Goal: Task Accomplishment & Management: Manage account settings

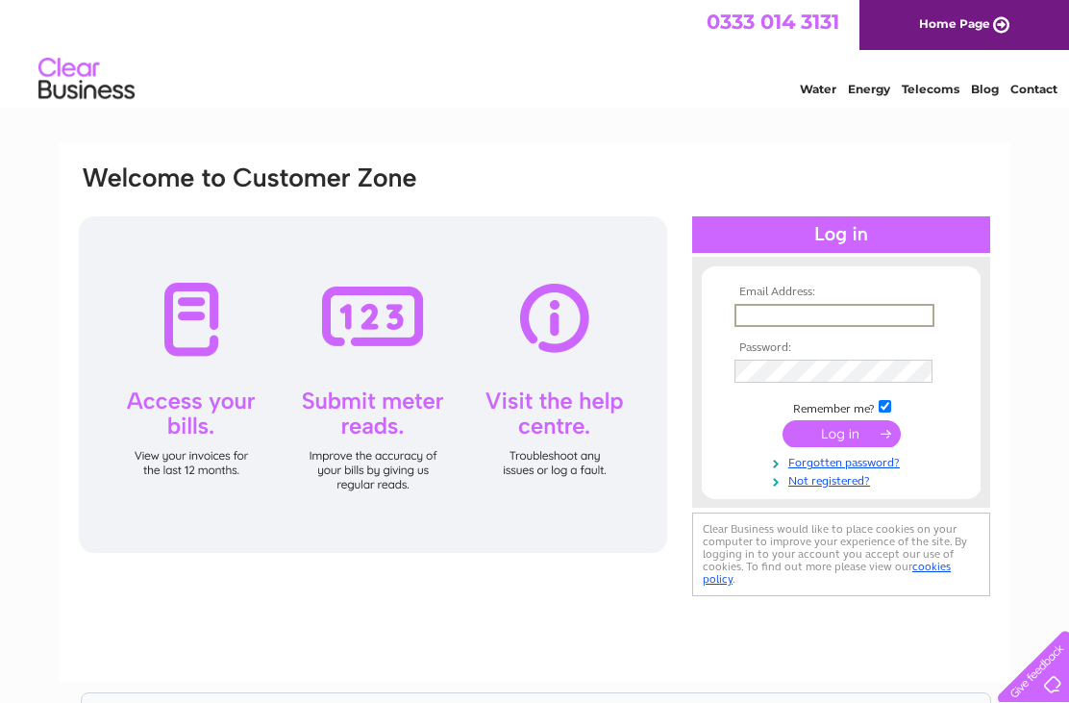
type input "gillybanford@googlemail.com"
click at [841, 434] on input "submit" at bounding box center [841, 433] width 118 height 27
click at [869, 441] on input "submit" at bounding box center [841, 431] width 118 height 27
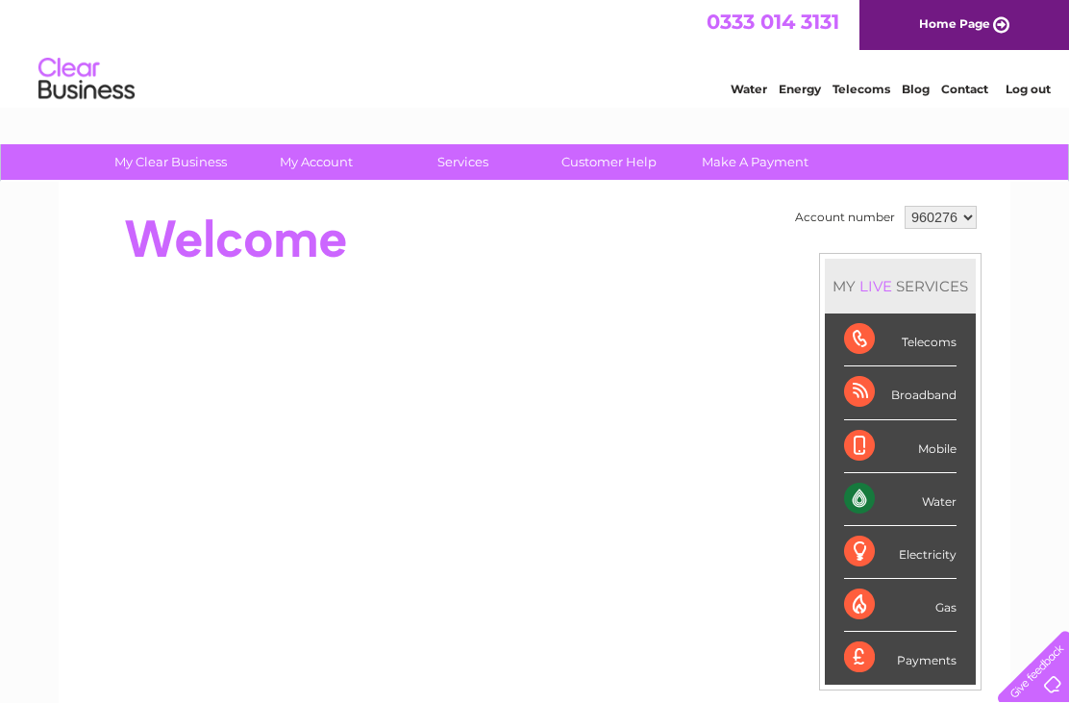
click at [968, 78] on li "Contact" at bounding box center [964, 86] width 47 height 19
click at [967, 84] on link "Contact" at bounding box center [964, 89] width 47 height 14
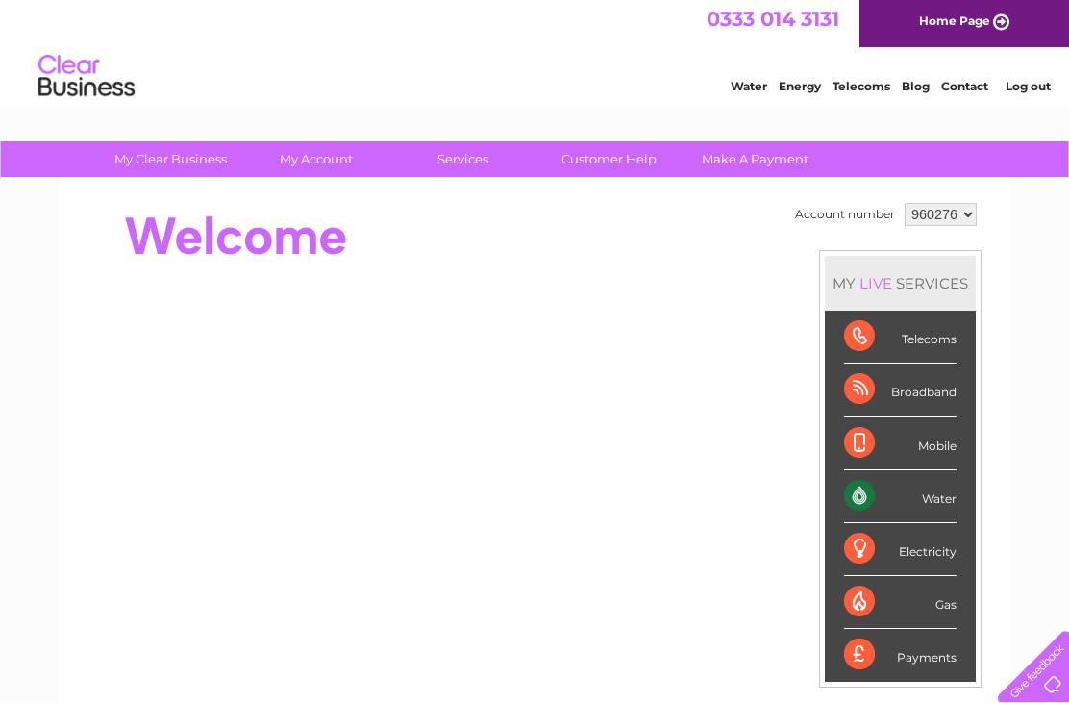
click at [1037, 86] on link "Log out" at bounding box center [1027, 86] width 45 height 14
